Goal: Task Accomplishment & Management: Use online tool/utility

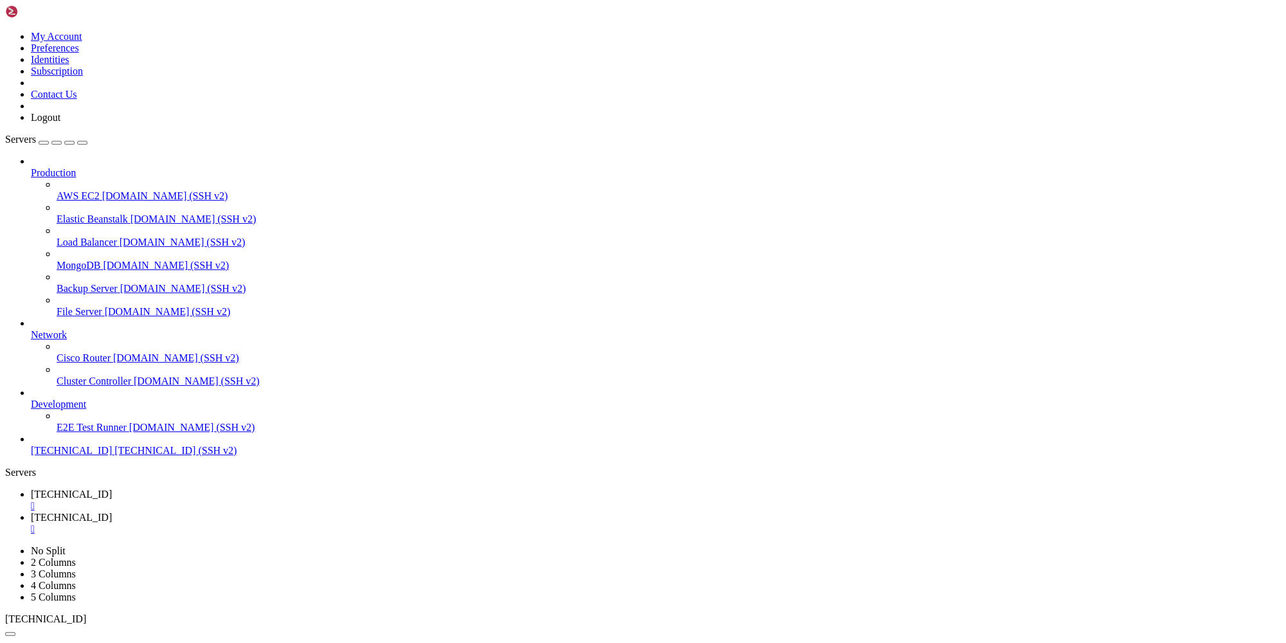
paste input "etc/dkim/keys/[DOMAIN_NAME][URL][DOMAIN_NAME]"
drag, startPoint x: 351, startPoint y: 44, endPoint x: 486, endPoint y: 43, distance: 135.0
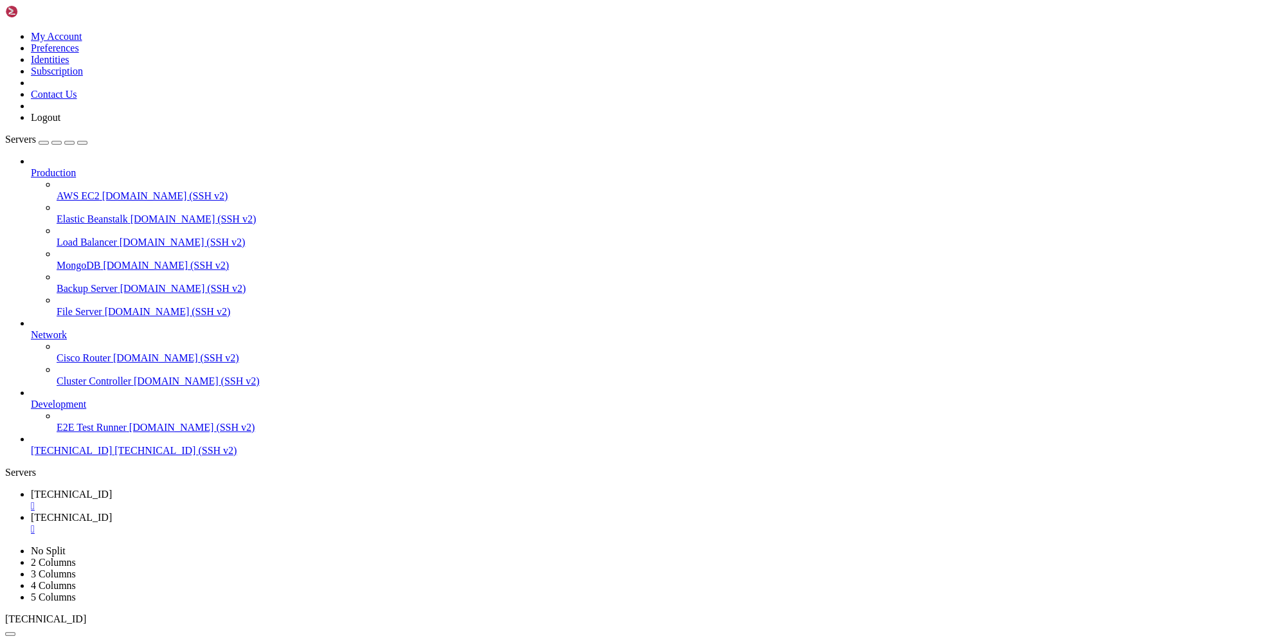
type input "/etc/dkim/keys/[DOMAIN_NAME]"
type textarea ""a7MqqeqEDdPviaEhKlCrSYIRFsfhD4Wg+OeTlBzl7/Ci+xhgGttIxz7KI+vtnHSR/ke9N5IQfqV20U…"
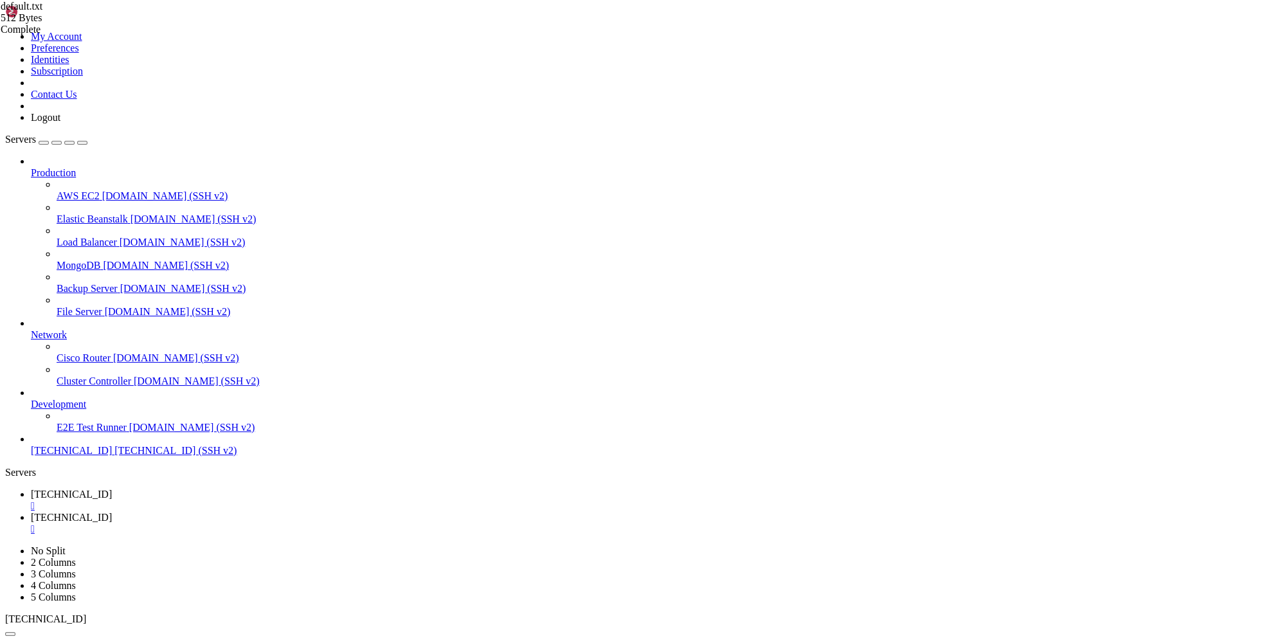
type textarea ""a7MqqeqEDdPviaEhKlCrSYIRFsfhD4Wg+OeTlBzl7/Ci+xhgGttIxz7KI+vtnHSR/ke9N5IQfqV20U…"
drag, startPoint x: 756, startPoint y: 80, endPoint x: 215, endPoint y: 71, distance: 540.8
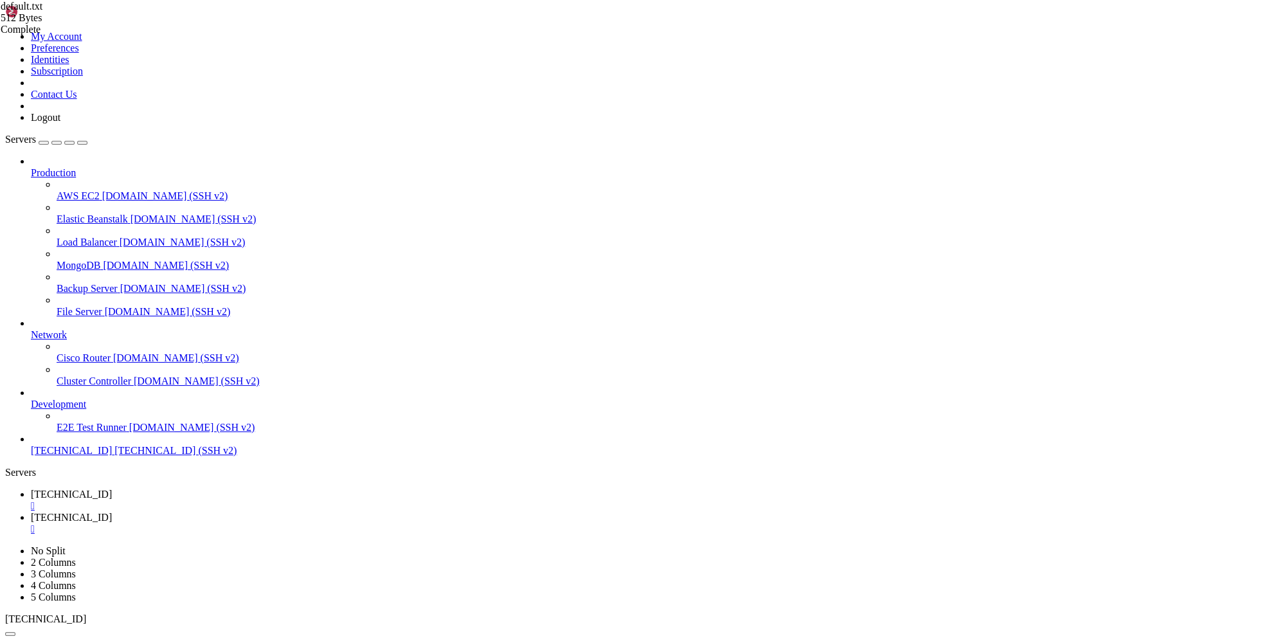
type textarea ""p=MIIBIjANBgkqhkiG9w0BAQEFAAOCAQ8AMIIBCgKCAQEAoCHxtGf9BzoN957SmlYqX7Ruc0ih1GxR…"
drag, startPoint x: 214, startPoint y: 73, endPoint x: 1180, endPoint y: 72, distance: 965.6
type textarea ""p=MIIBIjANBgkqhkiG9w0BAQEFAAOCAQ8AMIIBCgKCAQEAoCHxtGf9BzoN957SmlYqX7Ruc0ih1GxR…"
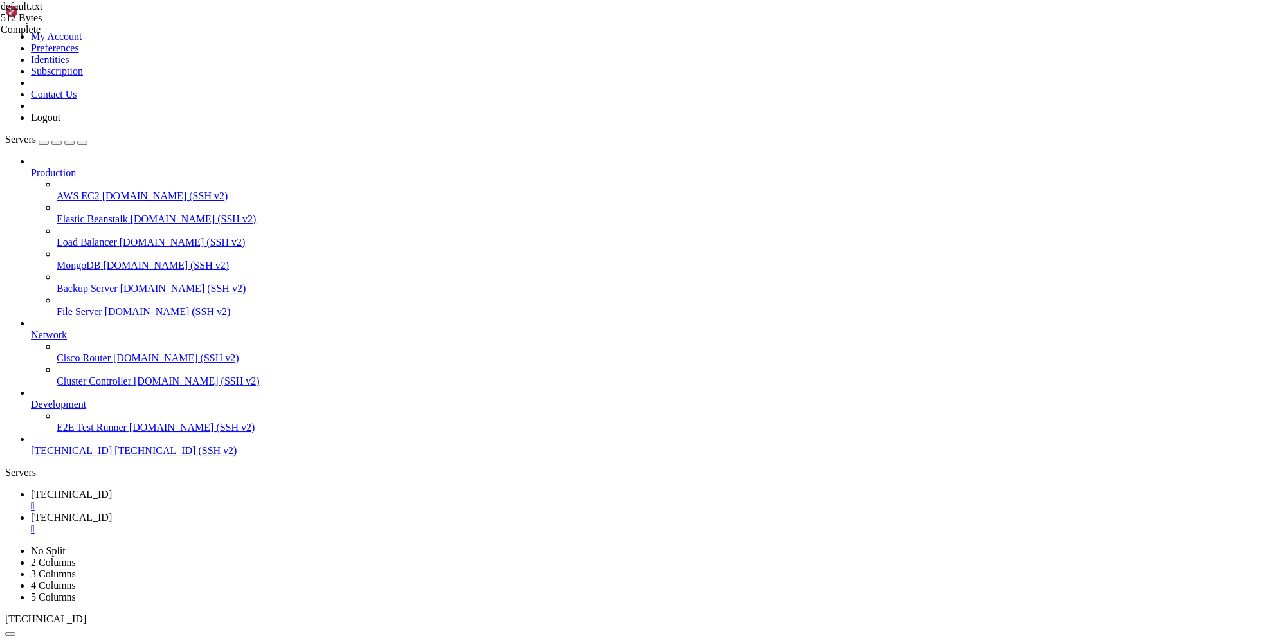
click at [112, 489] on span "[TECHNICAL_ID]" at bounding box center [71, 494] width 81 height 11
drag, startPoint x: 389, startPoint y: 1285, endPoint x: 10, endPoint y: 1265, distance: 379.8
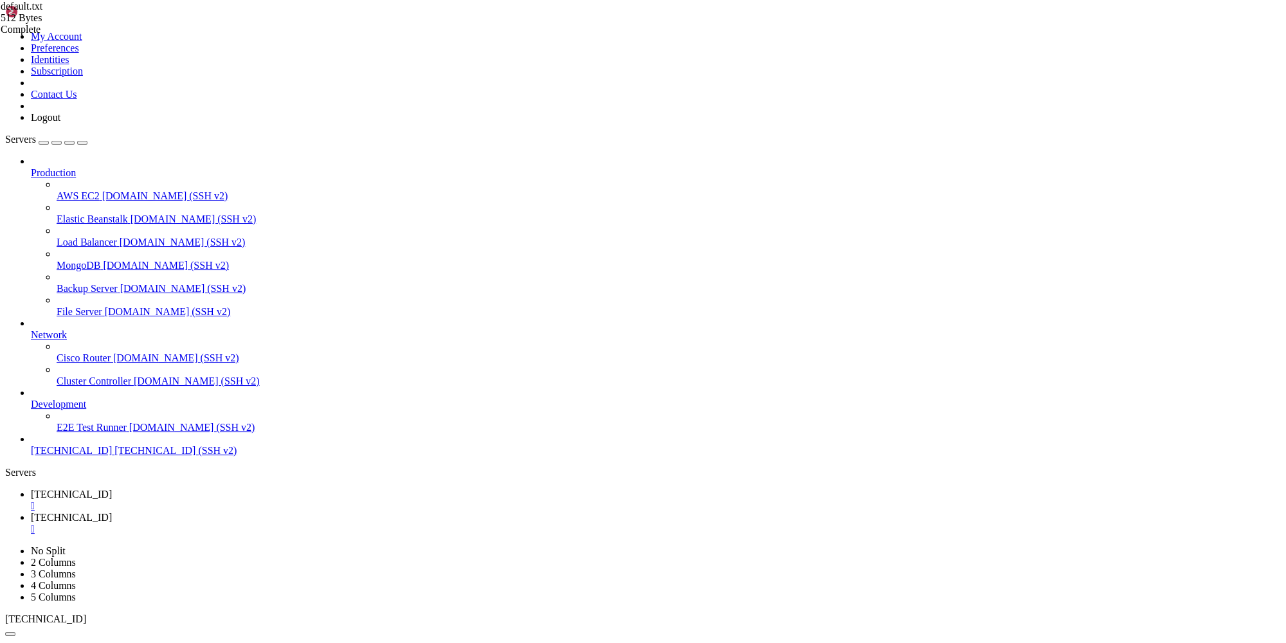
drag, startPoint x: 9, startPoint y: 1265, endPoint x: 382, endPoint y: 1286, distance: 373.5
drag, startPoint x: 391, startPoint y: 1283, endPoint x: 11, endPoint y: 1267, distance: 380.3
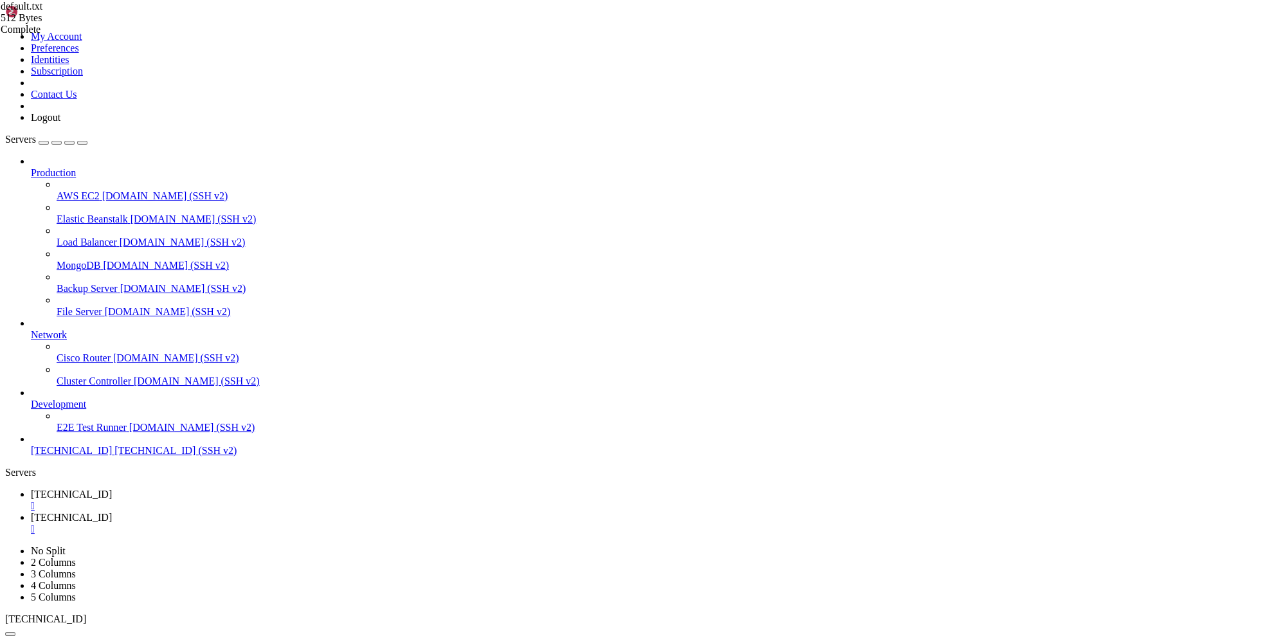
copy div "root@hostname:~# dig +short TXT default._[DOMAIN_NAME] "v=DKIM1; k=rsa; p=MIIBI…"
